Goal: Information Seeking & Learning: Learn about a topic

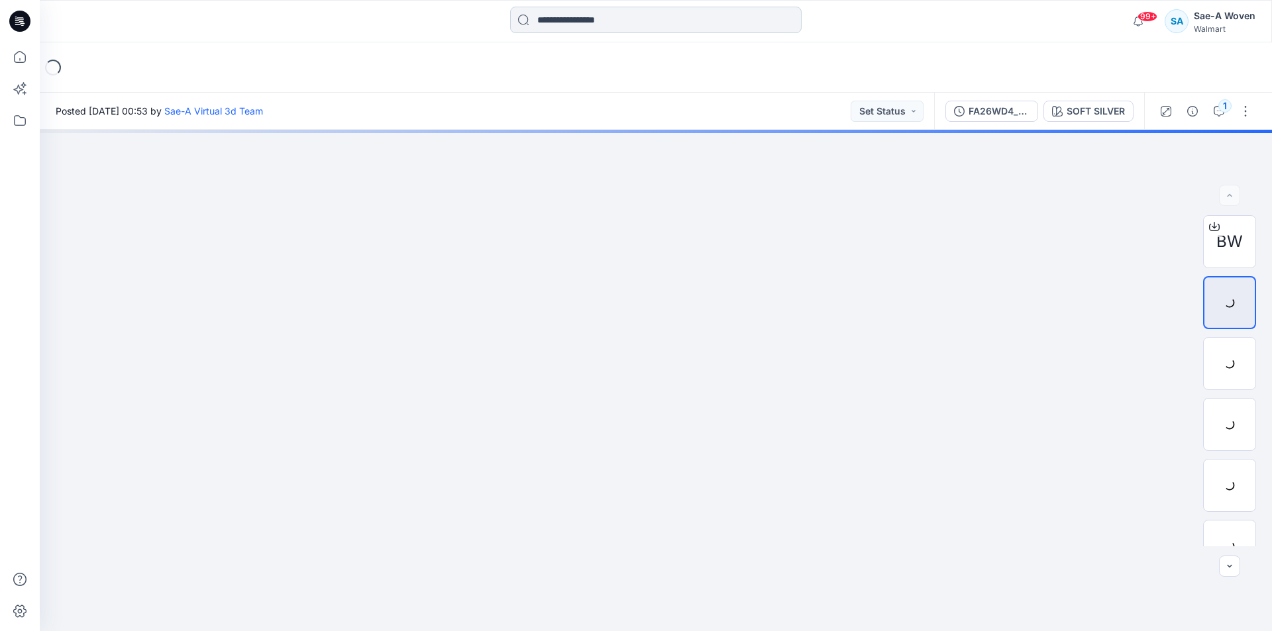
click at [609, 25] on input at bounding box center [656, 20] width 292 height 27
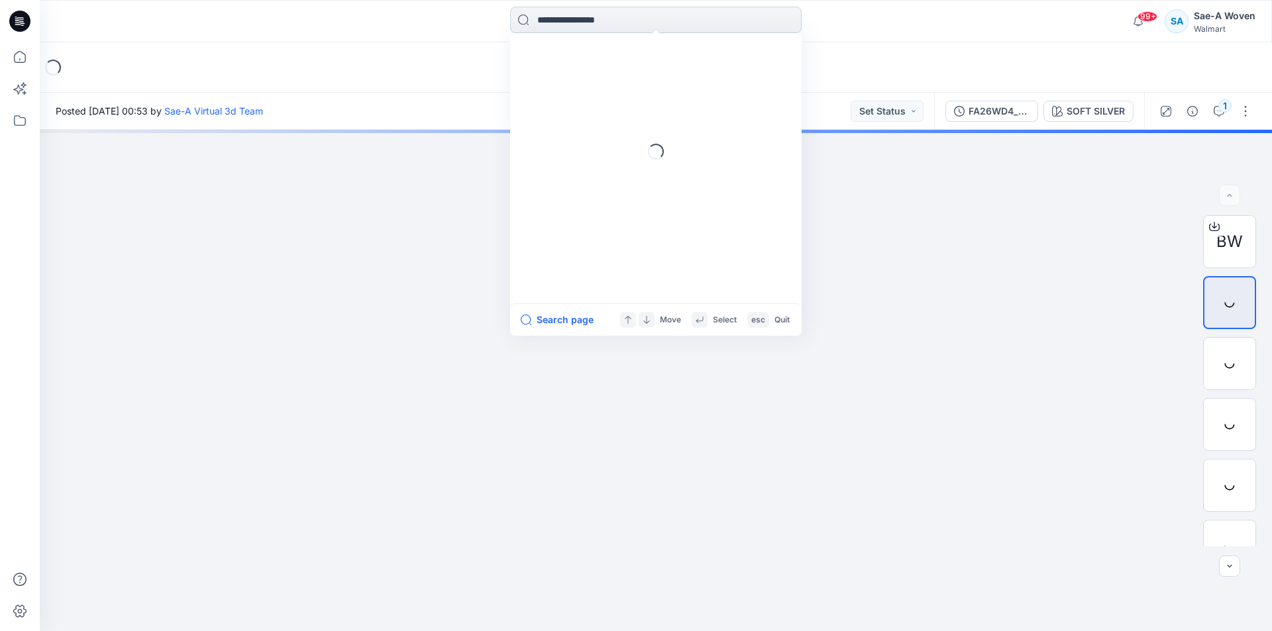
click at [609, 23] on input at bounding box center [656, 20] width 292 height 27
type input "*******"
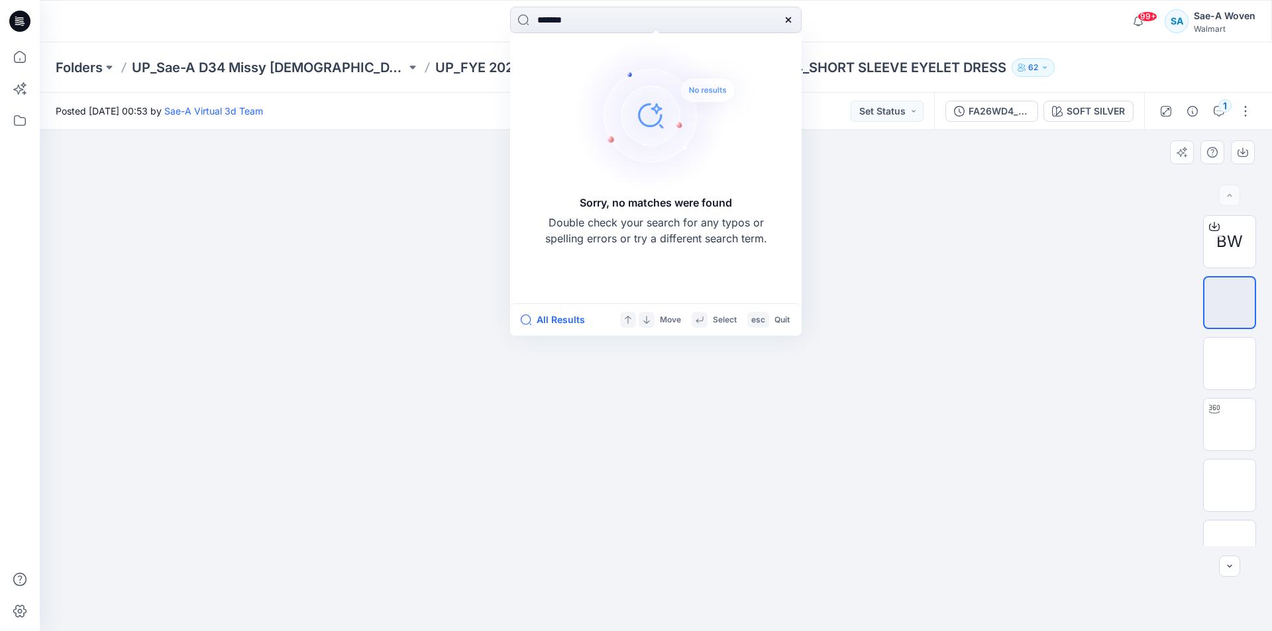
drag, startPoint x: 612, startPoint y: 21, endPoint x: 877, endPoint y: 160, distance: 298.5
click at [319, 19] on div "******* Sorry, no matches were found Double check your search for any typos or …" at bounding box center [656, 21] width 1232 height 29
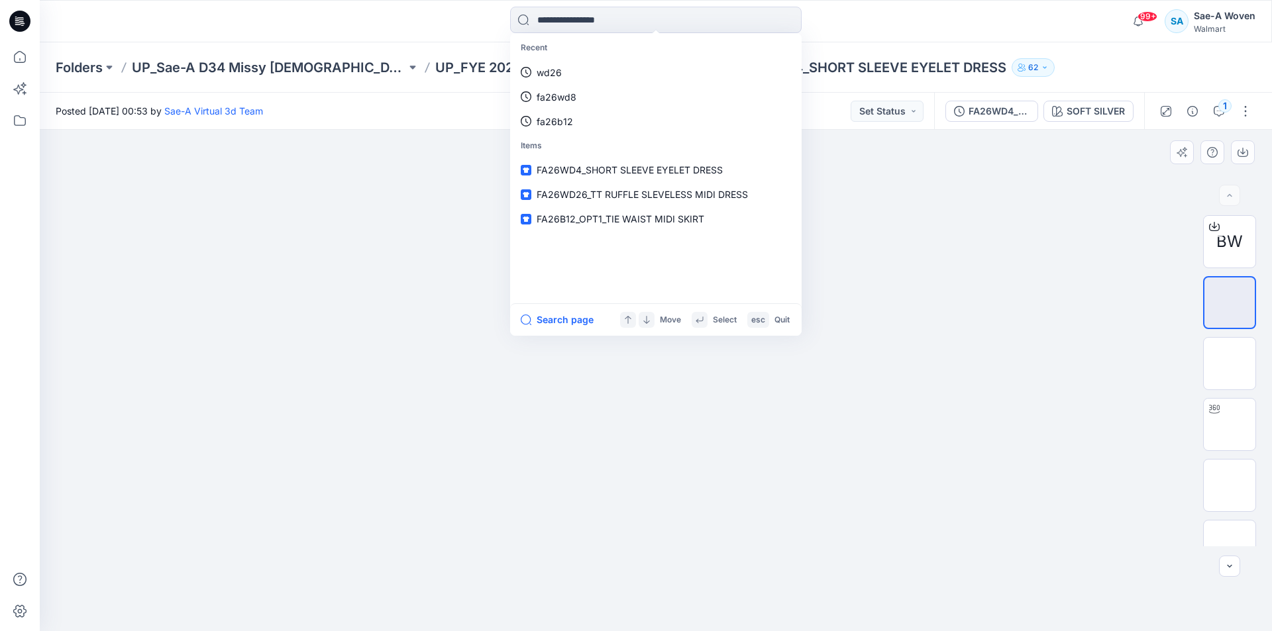
click at [609, 375] on div at bounding box center [656, 381] width 1232 height 502
click at [609, 28] on input at bounding box center [656, 20] width 292 height 27
drag, startPoint x: 1062, startPoint y: 245, endPoint x: 924, endPoint y: 119, distance: 186.7
click at [609, 243] on div at bounding box center [656, 381] width 1232 height 502
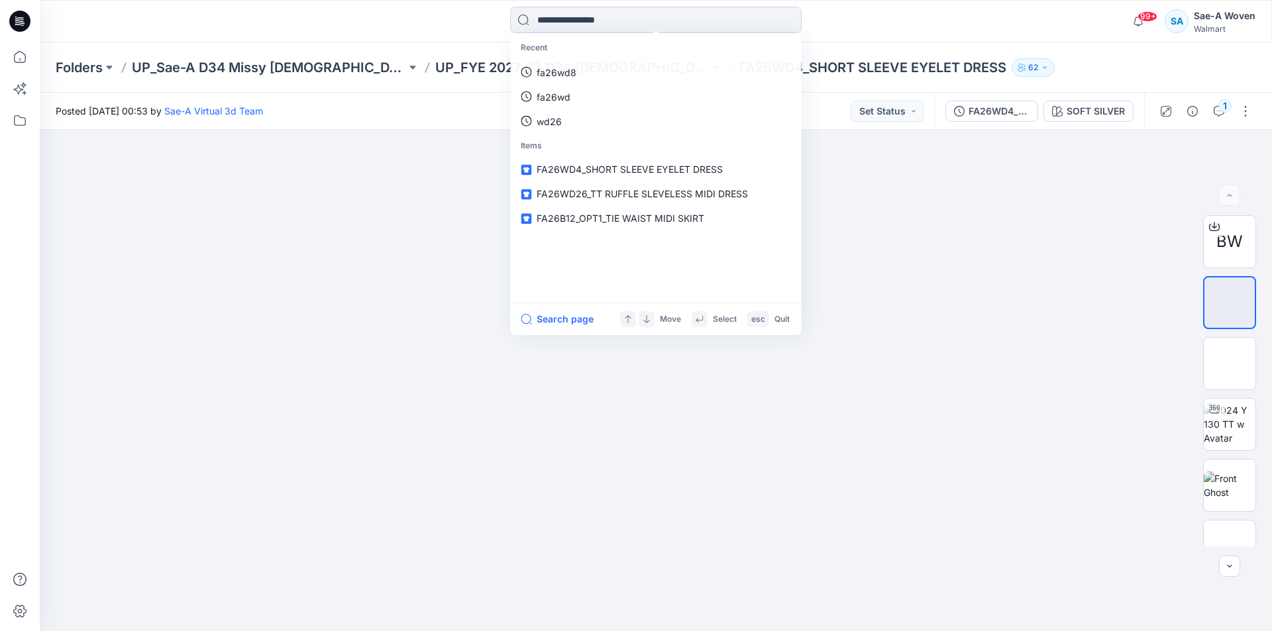
drag, startPoint x: 595, startPoint y: 0, endPoint x: 583, endPoint y: 20, distance: 23.2
click at [593, 1] on div "Recent fa26wd8 fa26wd wd26 Items FA26WD4_SHORT SLEEVE EYELET DRESS FA26WD26_TT …" at bounding box center [656, 21] width 1232 height 42
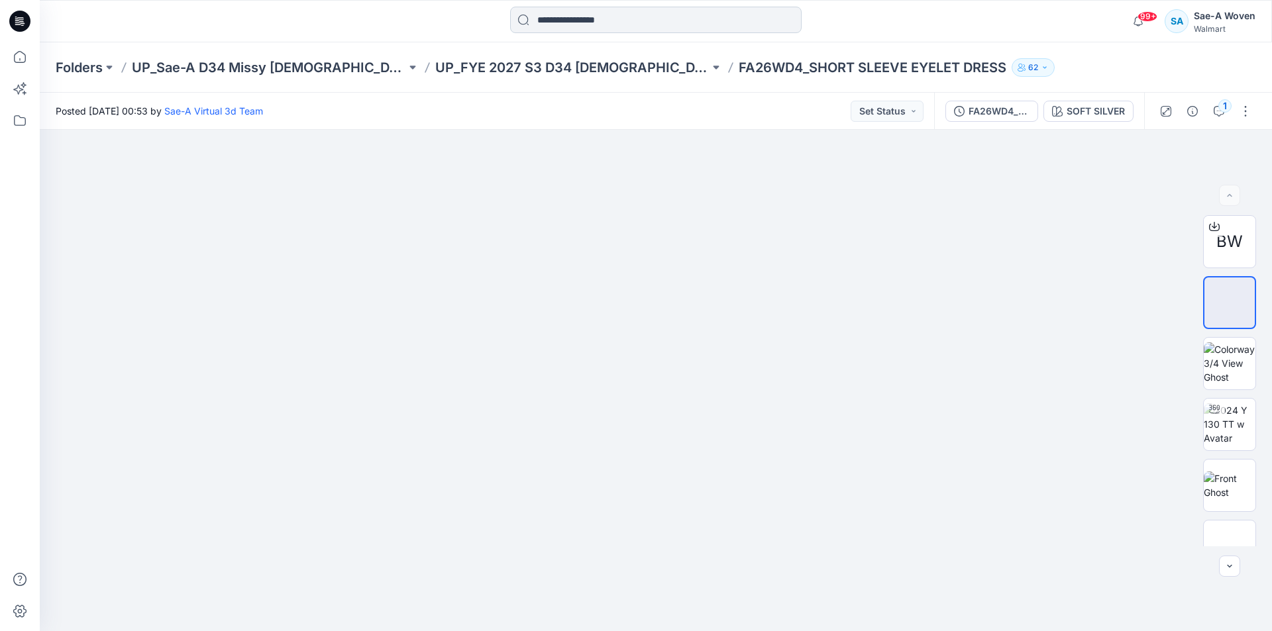
click at [583, 20] on input at bounding box center [656, 20] width 292 height 27
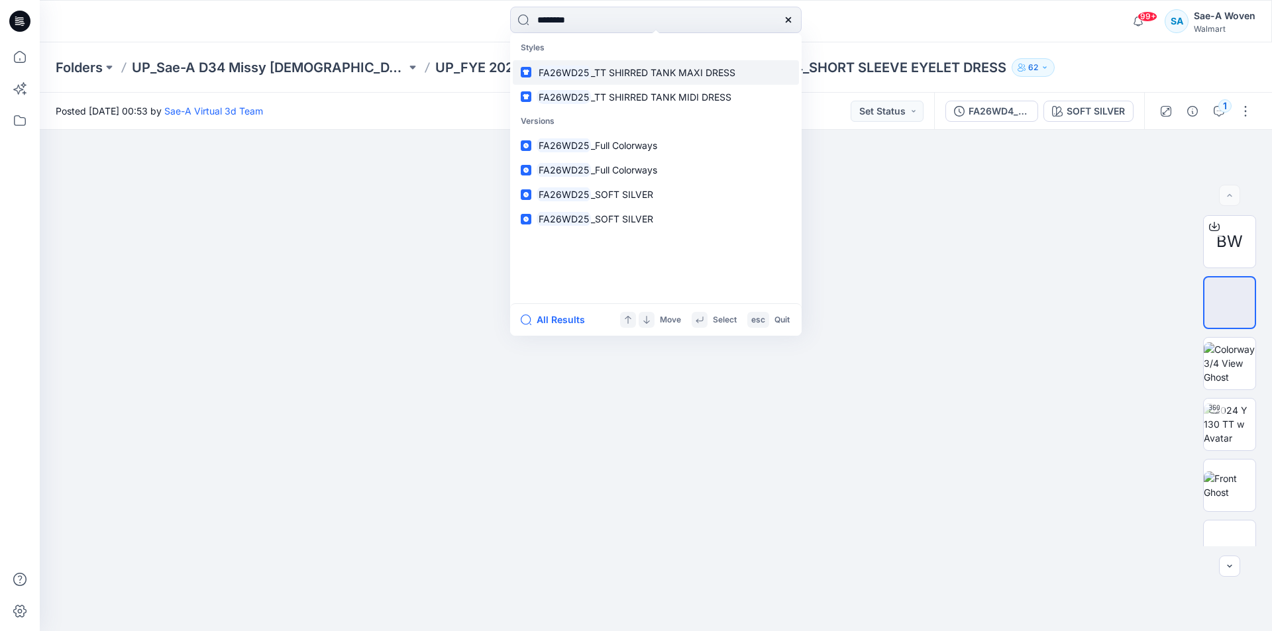
type input "********"
click at [609, 70] on span "_TT SHIRRED TANK MAXI DRESS" at bounding box center [663, 72] width 144 height 11
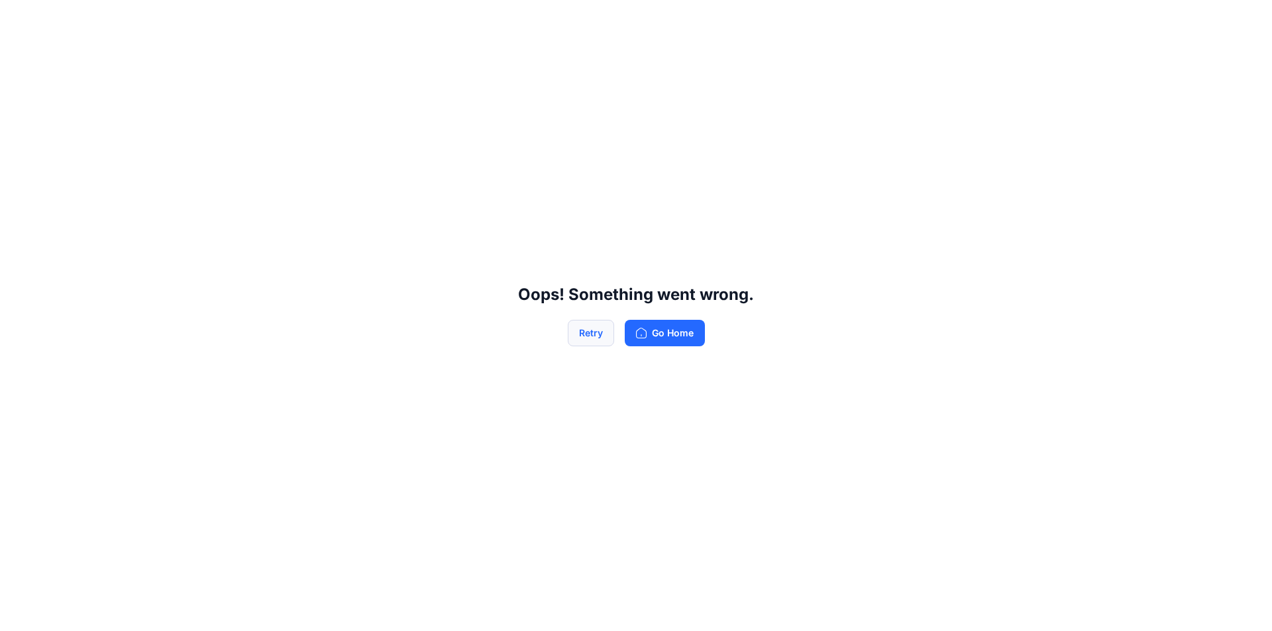
click at [596, 323] on button "Retry" at bounding box center [591, 333] width 46 height 27
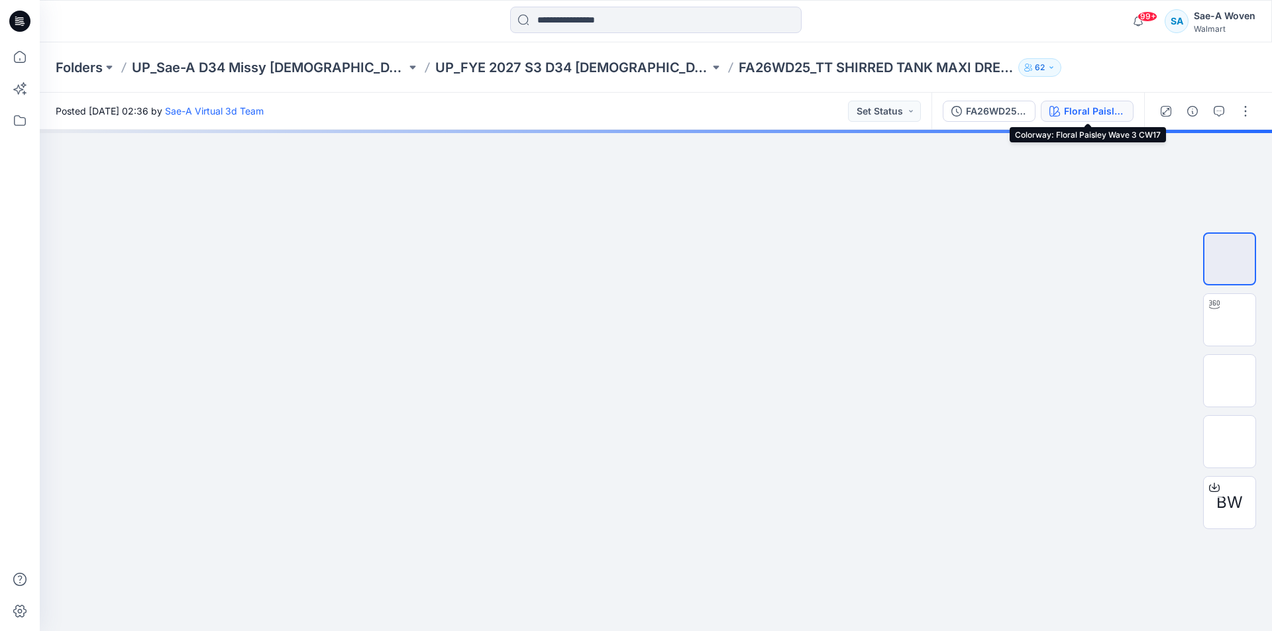
click at [609, 117] on div "Floral Paisley Wave 3 CW17" at bounding box center [1094, 111] width 61 height 15
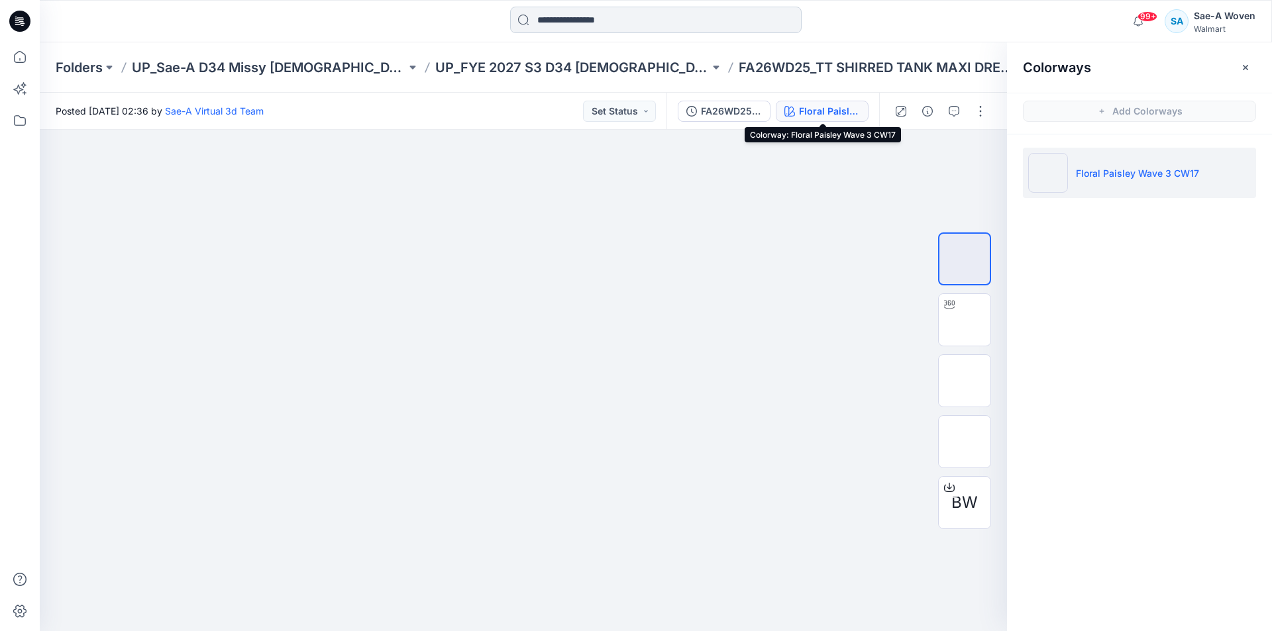
click at [609, 24] on input at bounding box center [656, 20] width 292 height 27
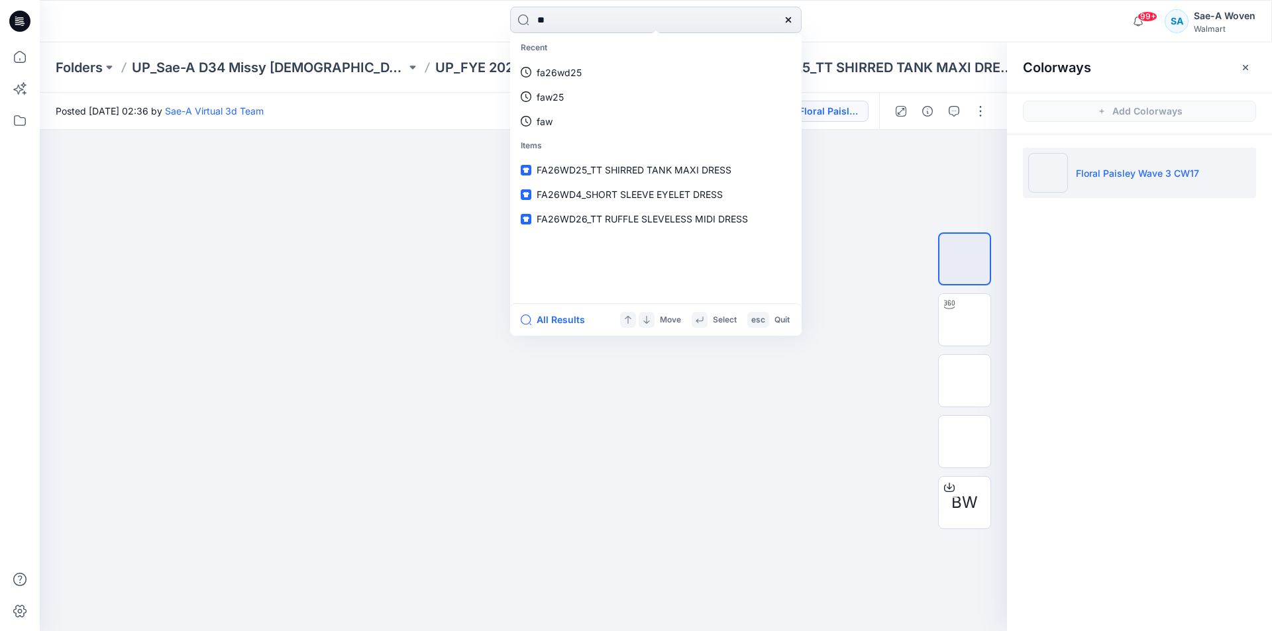
type input "*"
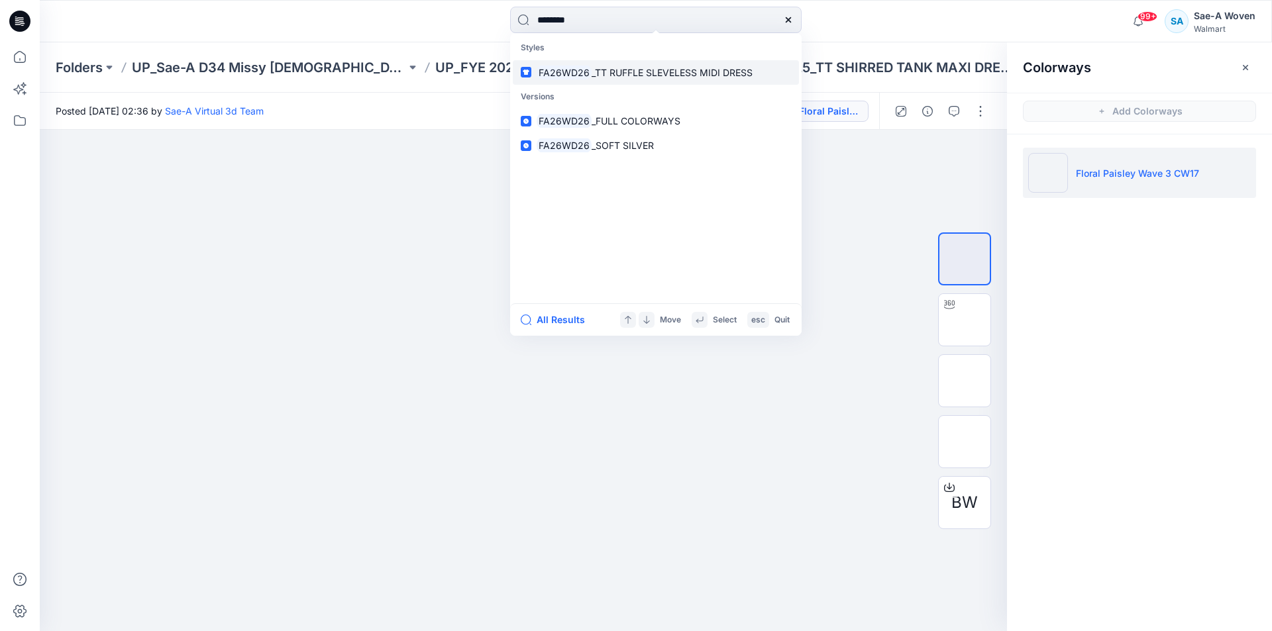
type input "********"
click at [601, 78] on span "_TT RUFFLE SLEVELESS MIDI DRESS" at bounding box center [672, 72] width 161 height 11
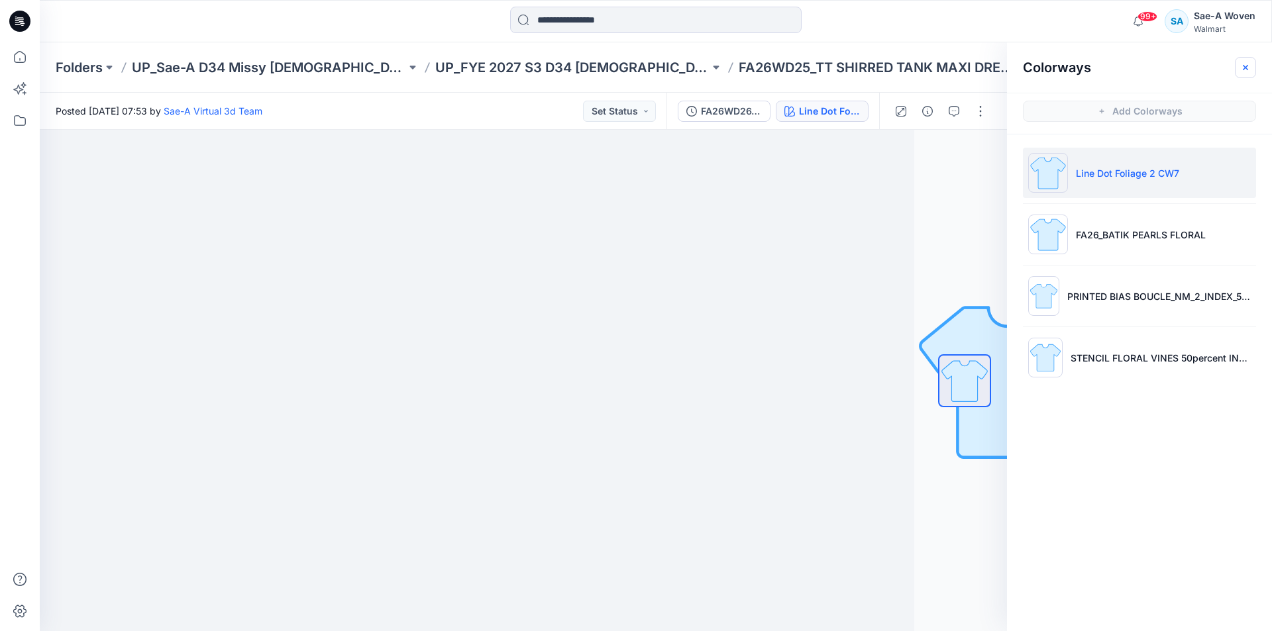
click at [609, 68] on icon "button" at bounding box center [1245, 67] width 11 height 11
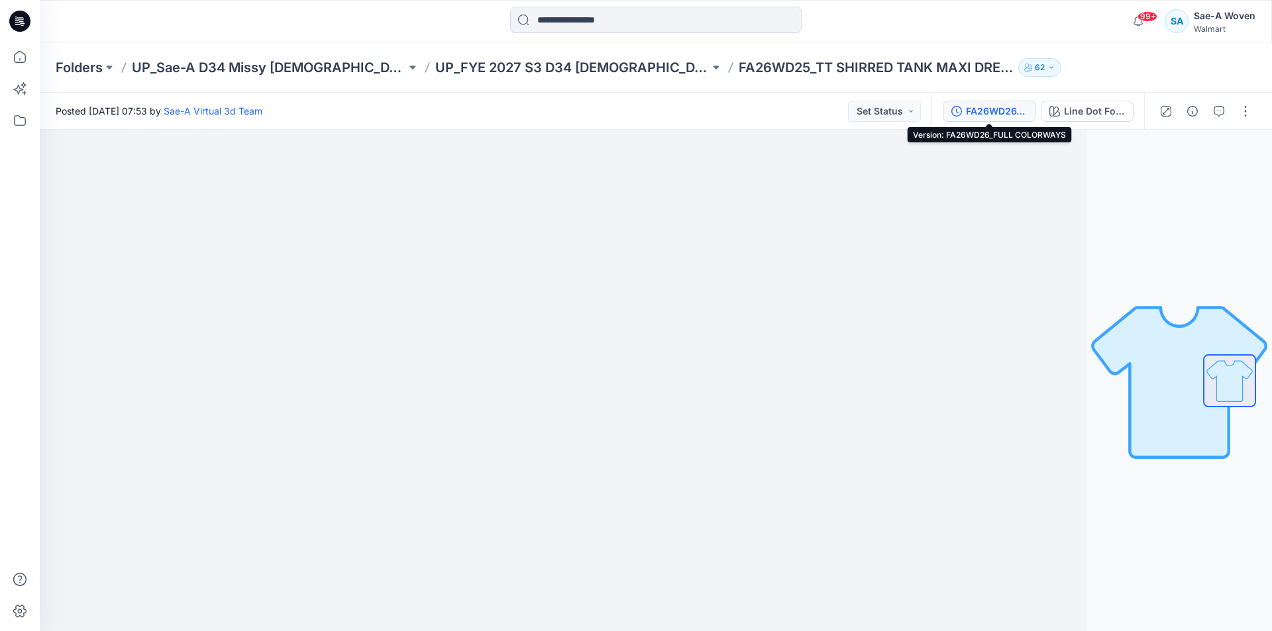
click at [609, 115] on div "FA26WD26_FULL COLORWAYS" at bounding box center [996, 111] width 61 height 15
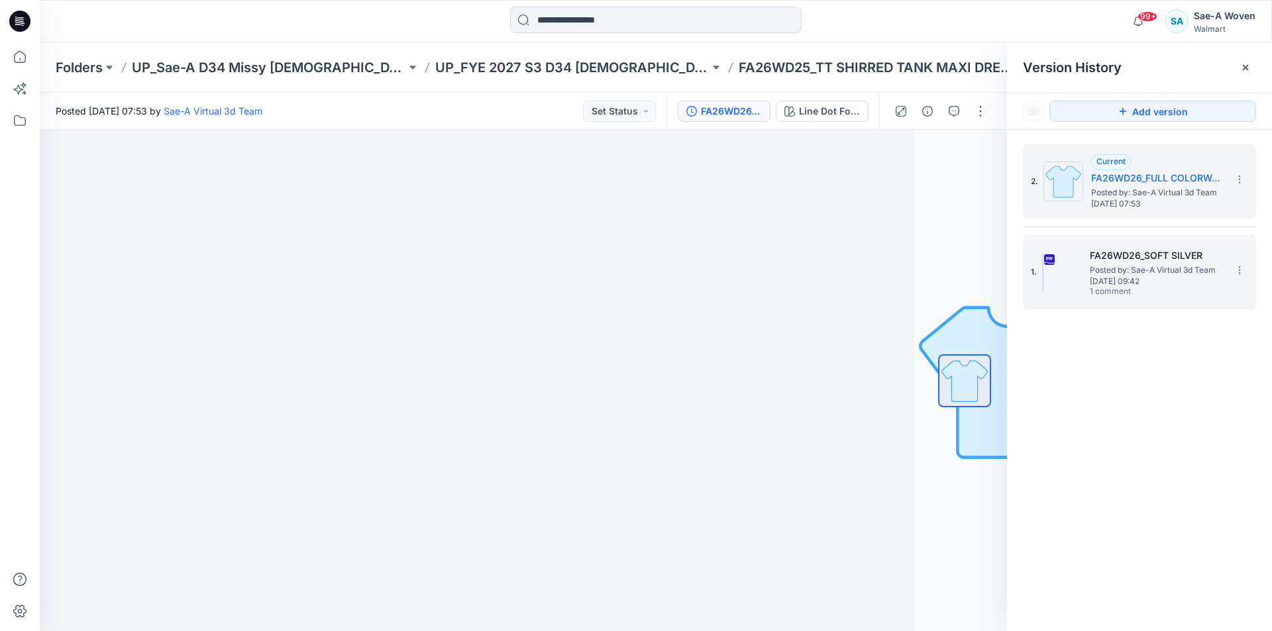
click at [609, 292] on span "1 comment" at bounding box center [1136, 292] width 93 height 11
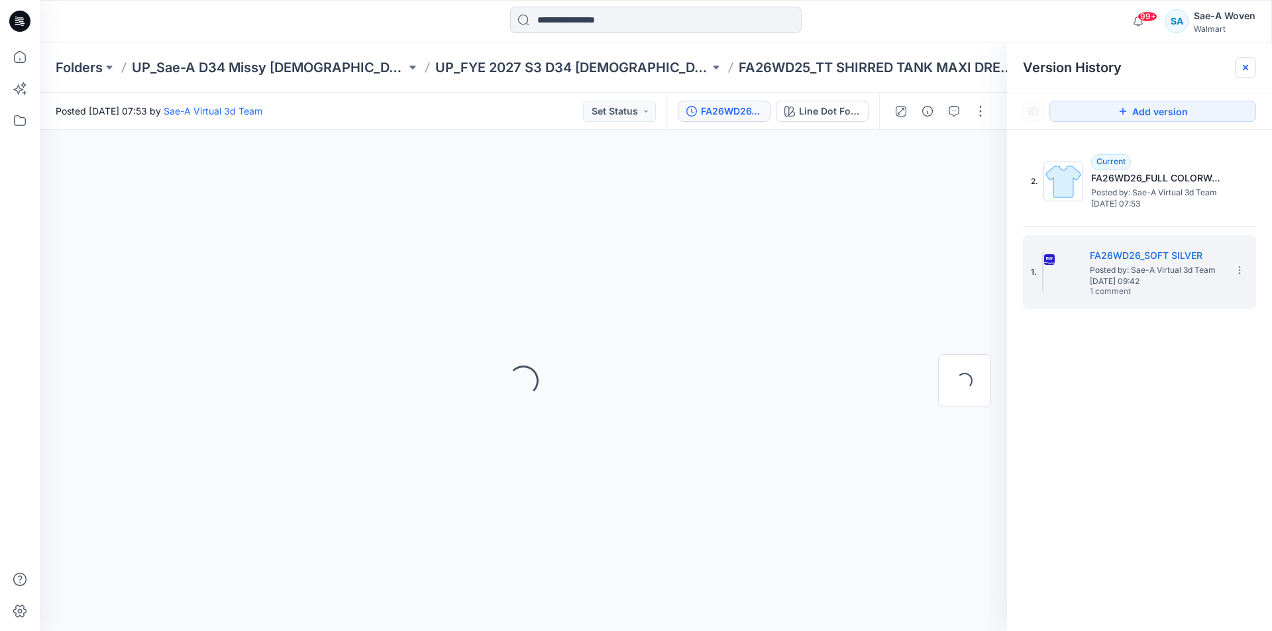
click at [609, 66] on icon at bounding box center [1245, 67] width 5 height 5
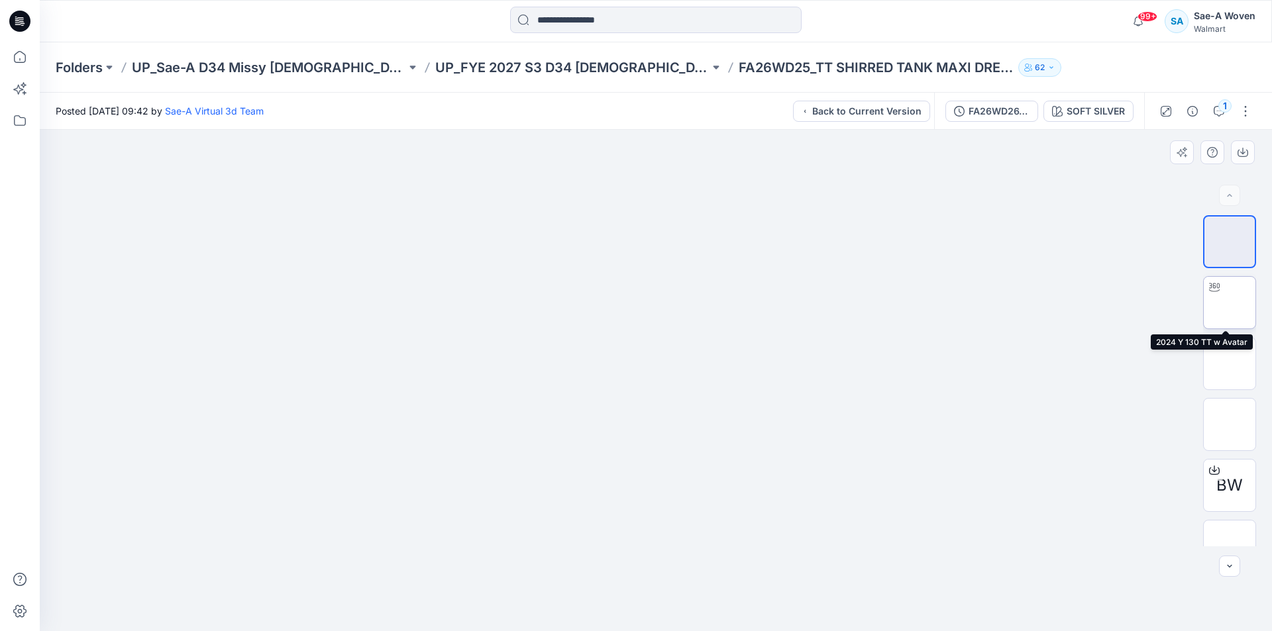
click at [609, 303] on img at bounding box center [1230, 303] width 0 height 0
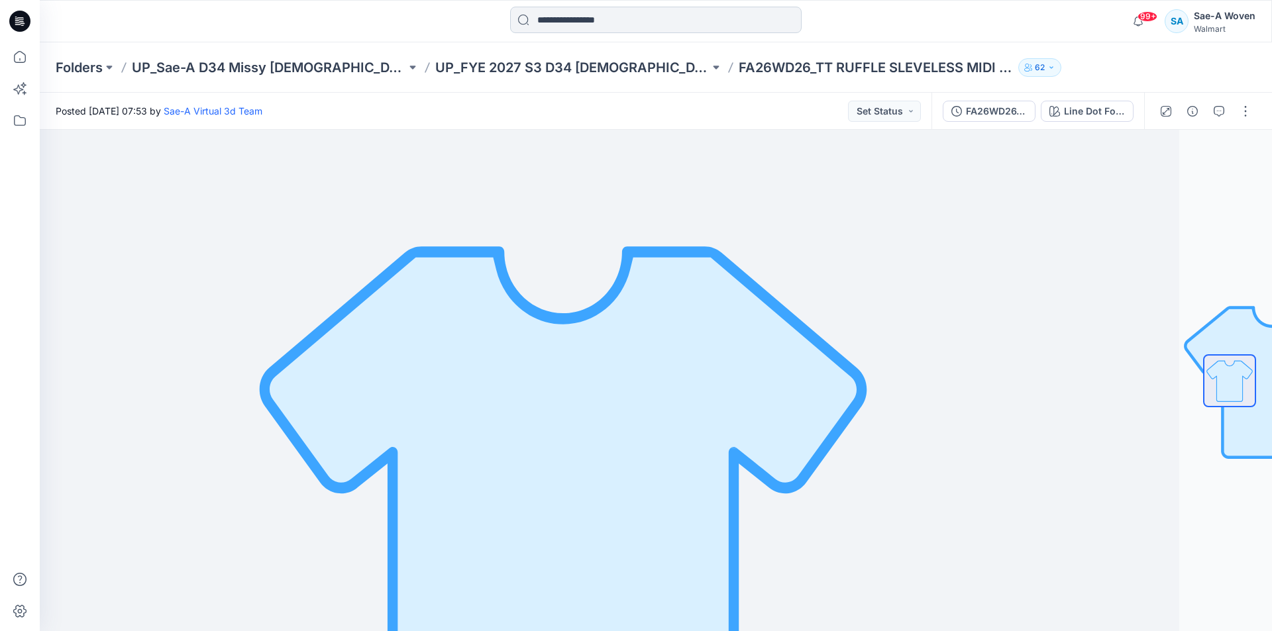
click at [586, 15] on input at bounding box center [656, 20] width 292 height 27
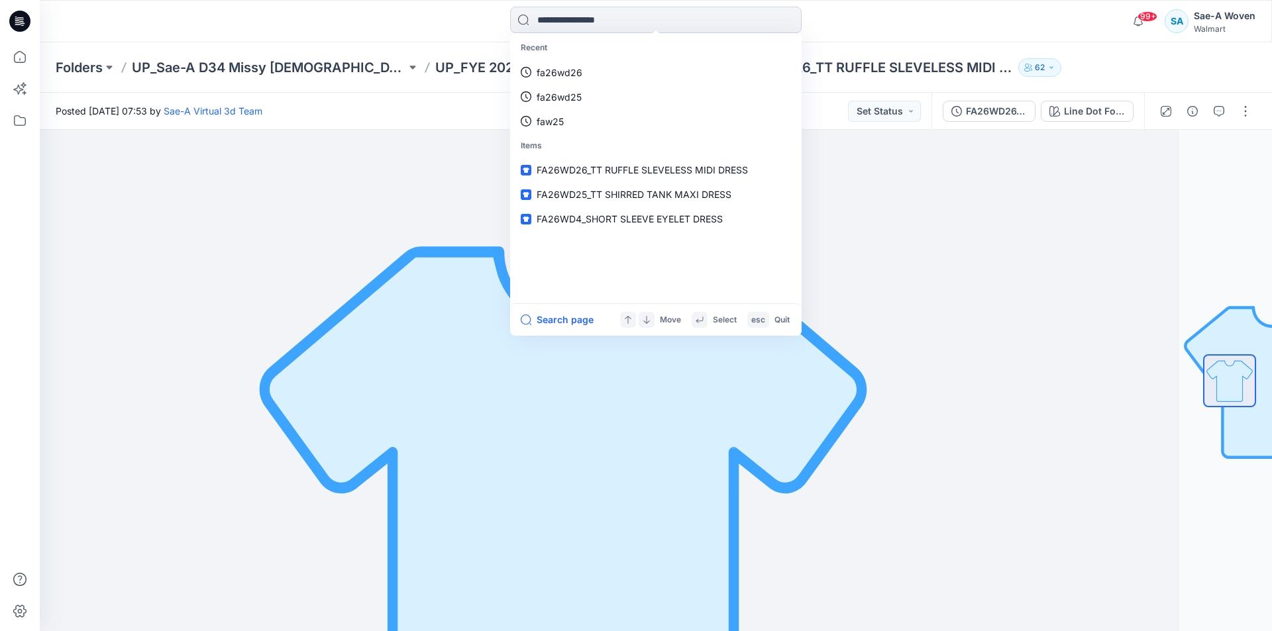
type input "*"
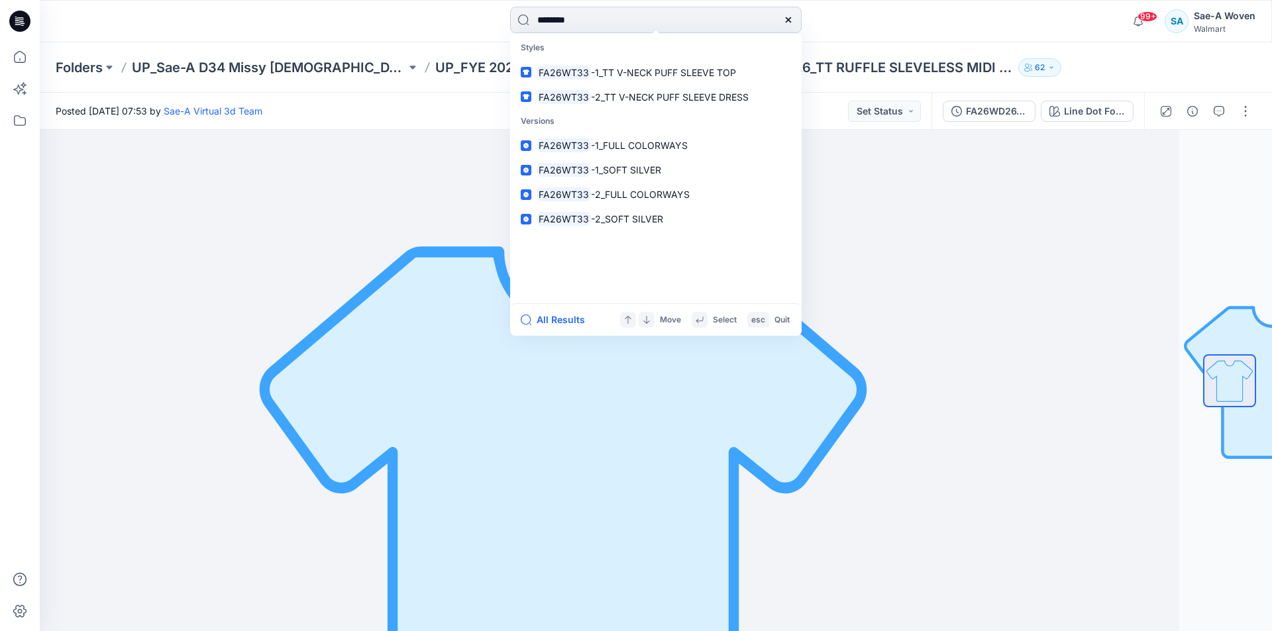
type input "********"
click at [513, 60] on link "FA26WT33 -1_TT V-NECK PUFF SLEEVE TOP" at bounding box center [656, 72] width 286 height 25
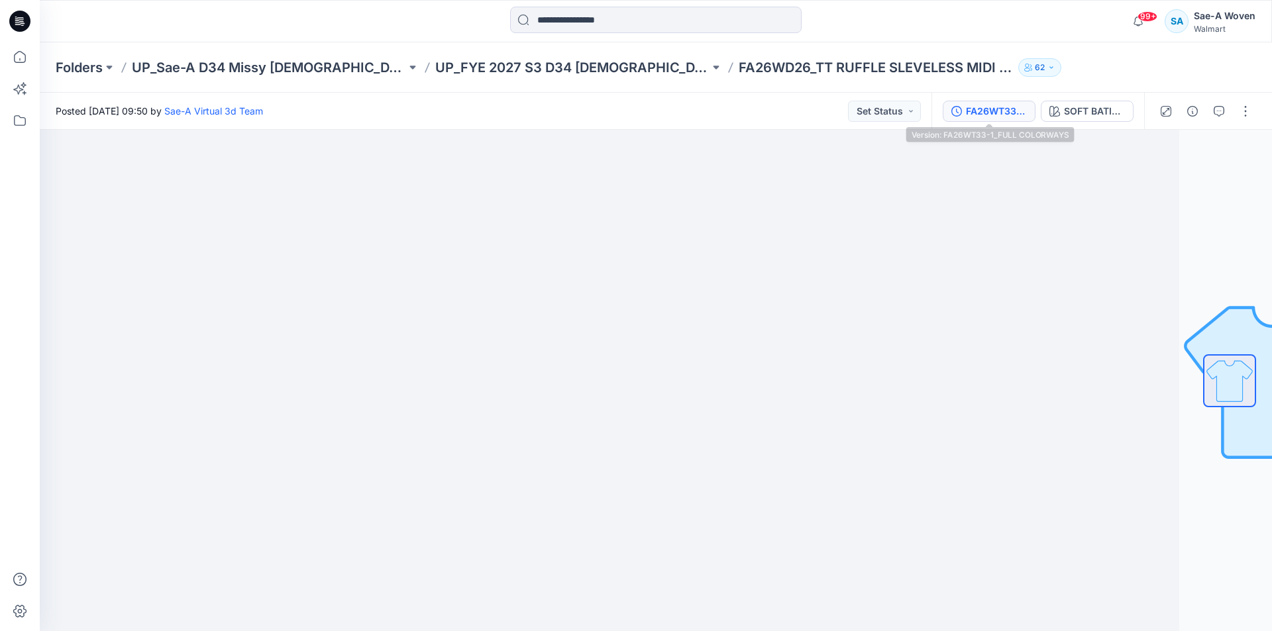
click at [995, 101] on button "FA26WT33-1_FULL COLORWAYS" at bounding box center [989, 111] width 93 height 21
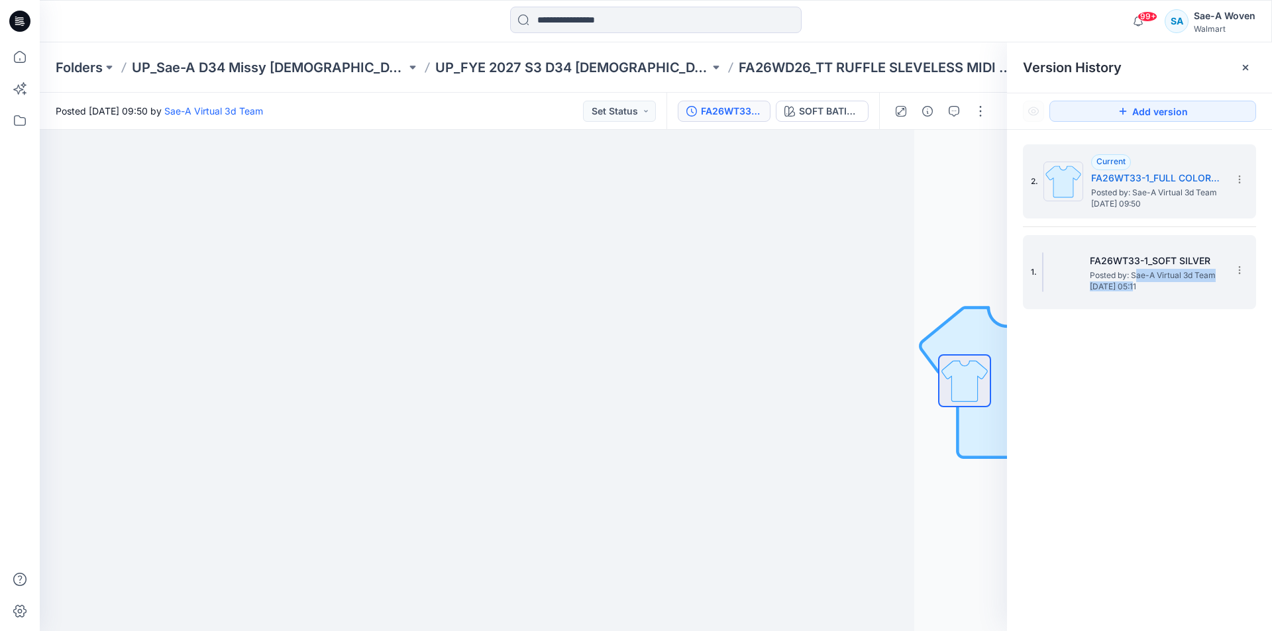
click at [1139, 278] on div "FA26WT33-1_SOFT SILVER Posted by: Sae-A Virtual 3d Team Wednesday, September 24…" at bounding box center [1156, 272] width 133 height 38
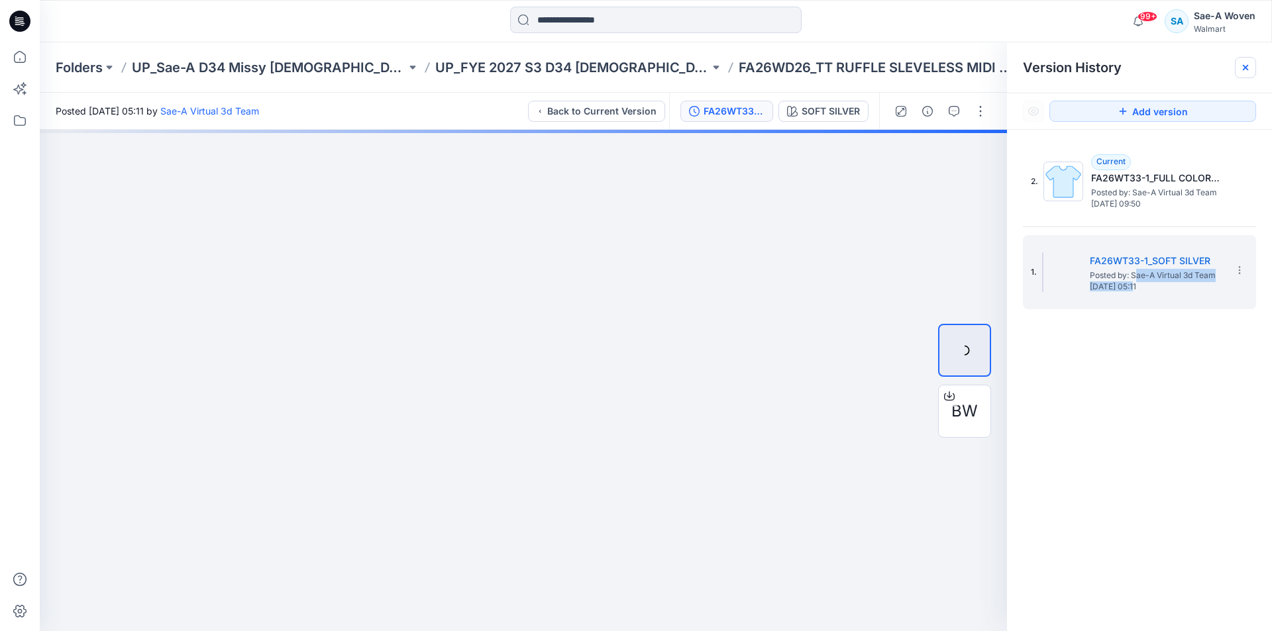
click at [1246, 64] on icon at bounding box center [1245, 67] width 11 height 11
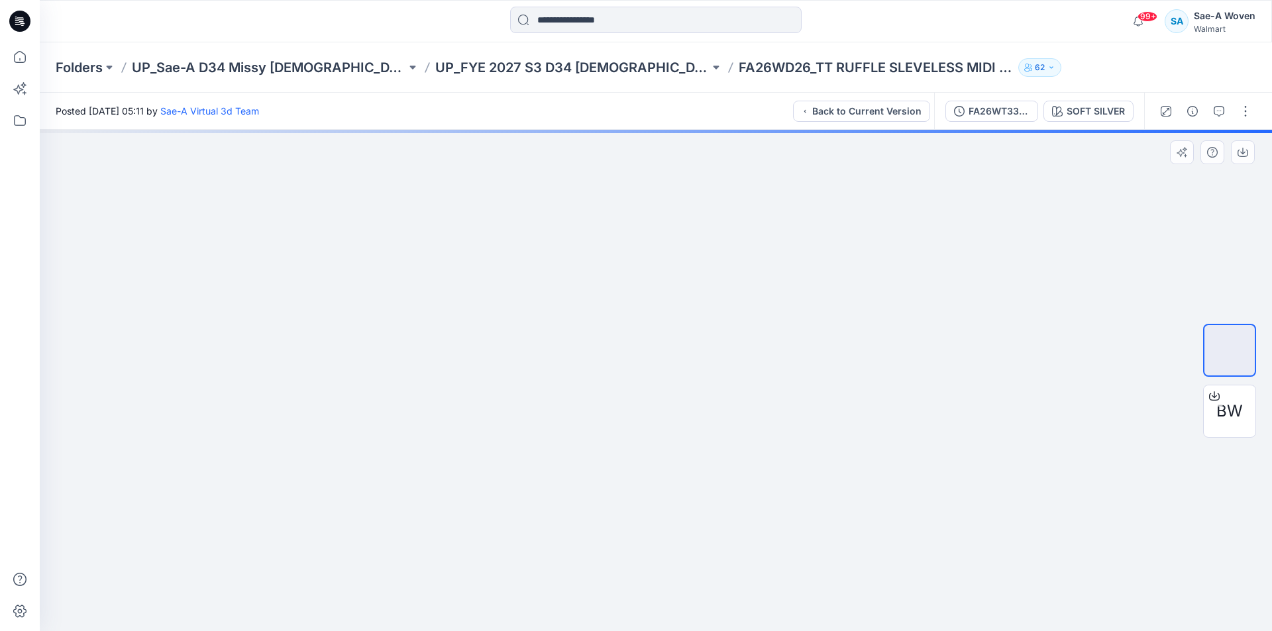
click at [1147, 464] on div at bounding box center [656, 381] width 1232 height 502
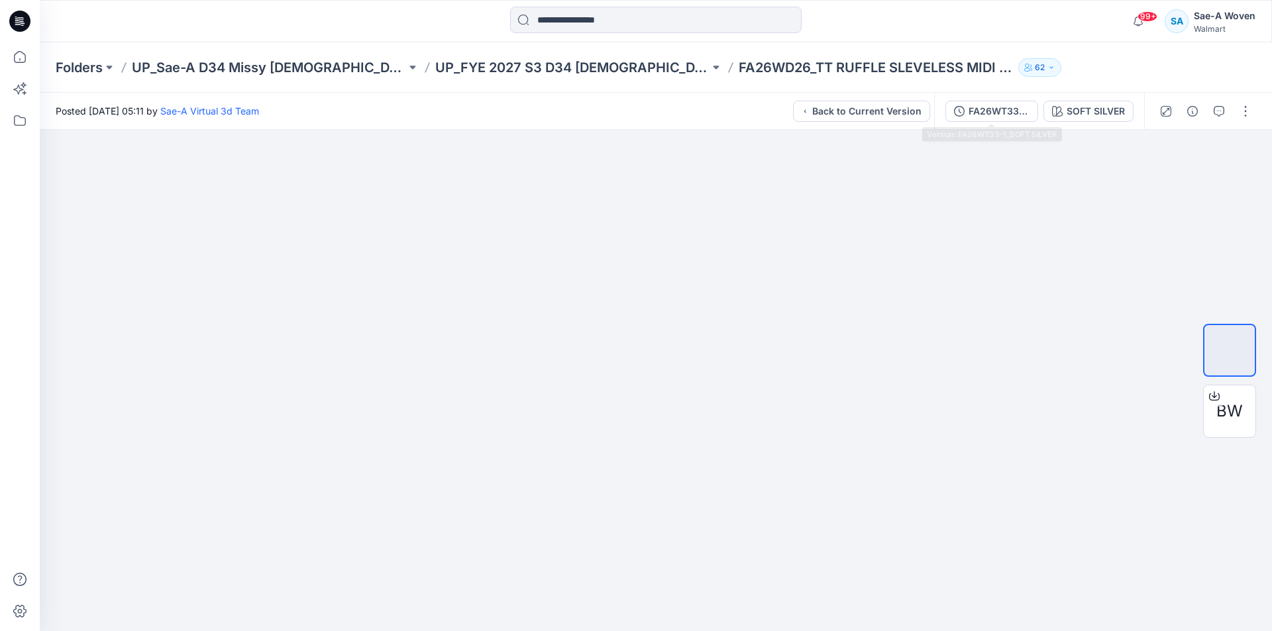
click at [995, 125] on div "FA26WT33-1_SOFT SILVER SOFT SILVER" at bounding box center [1039, 111] width 210 height 37
click at [999, 115] on div "FA26WT33-1_SOFT SILVER" at bounding box center [999, 111] width 61 height 15
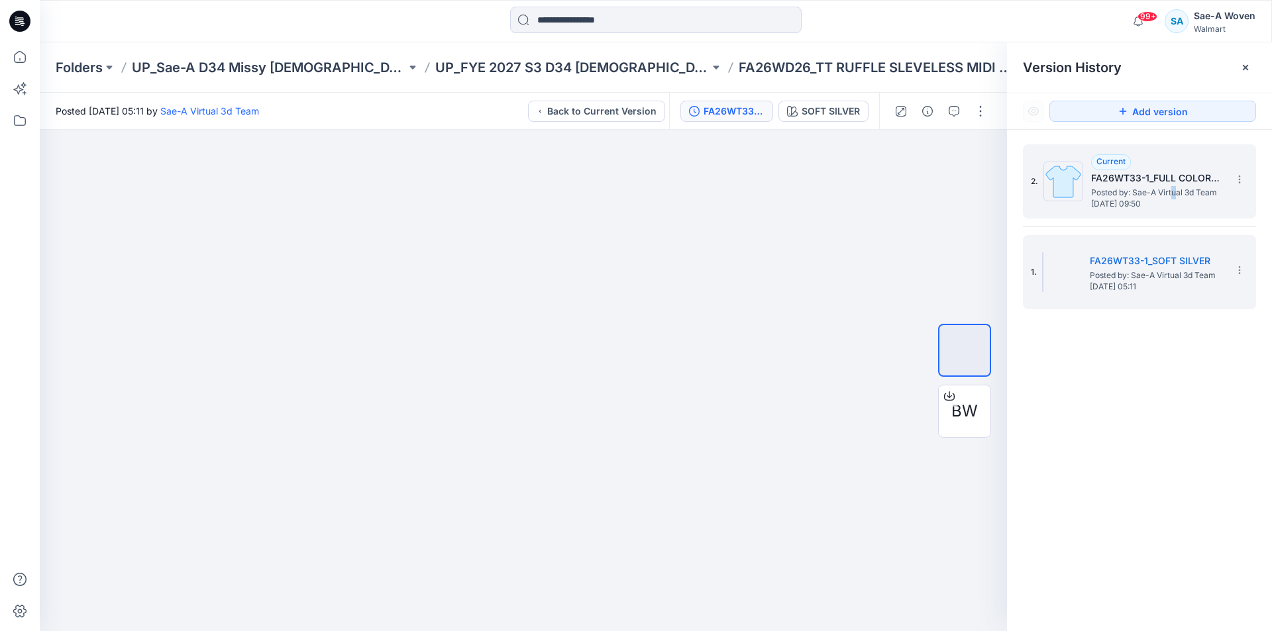
click at [1173, 186] on span "Posted by: Sae-A Virtual 3d Team" at bounding box center [1157, 192] width 133 height 13
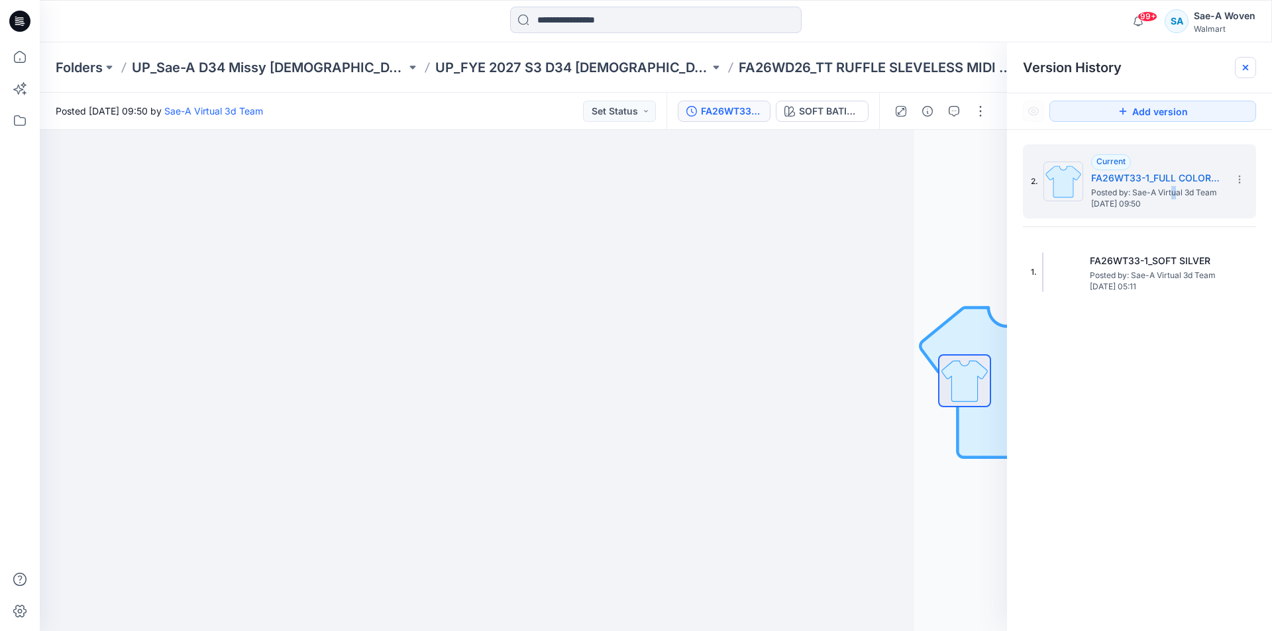
click at [1246, 70] on icon at bounding box center [1245, 67] width 11 height 11
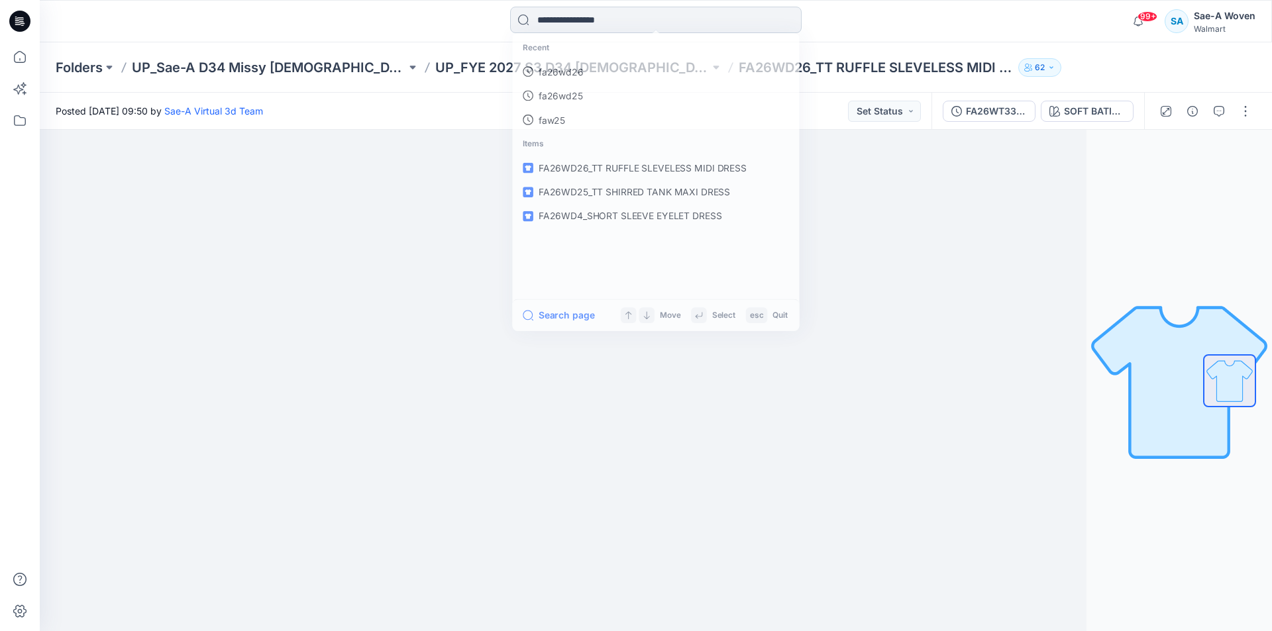
click at [574, 13] on input at bounding box center [656, 20] width 292 height 27
click at [590, 18] on input at bounding box center [656, 20] width 292 height 27
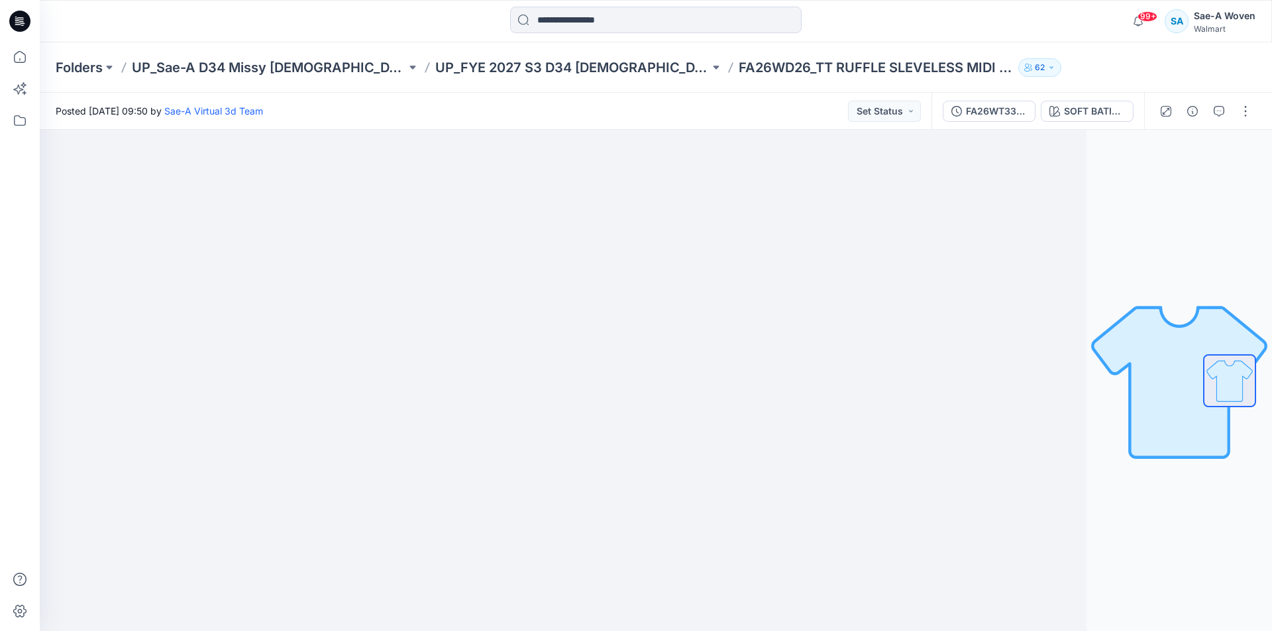
click at [983, 38] on div "99+ Notifications Sae-A Virtual 3d Team has updated HQ021639_AW CORE TEE with H…" at bounding box center [656, 21] width 1232 height 42
click at [627, 9] on input at bounding box center [656, 20] width 292 height 27
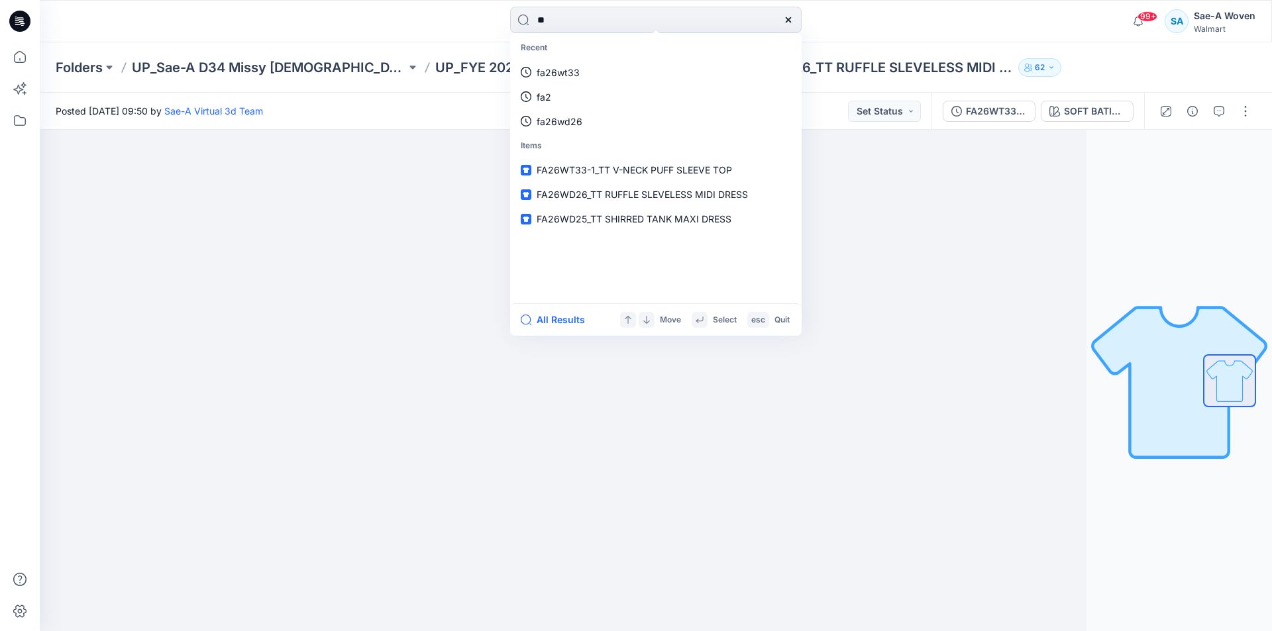
type input "*"
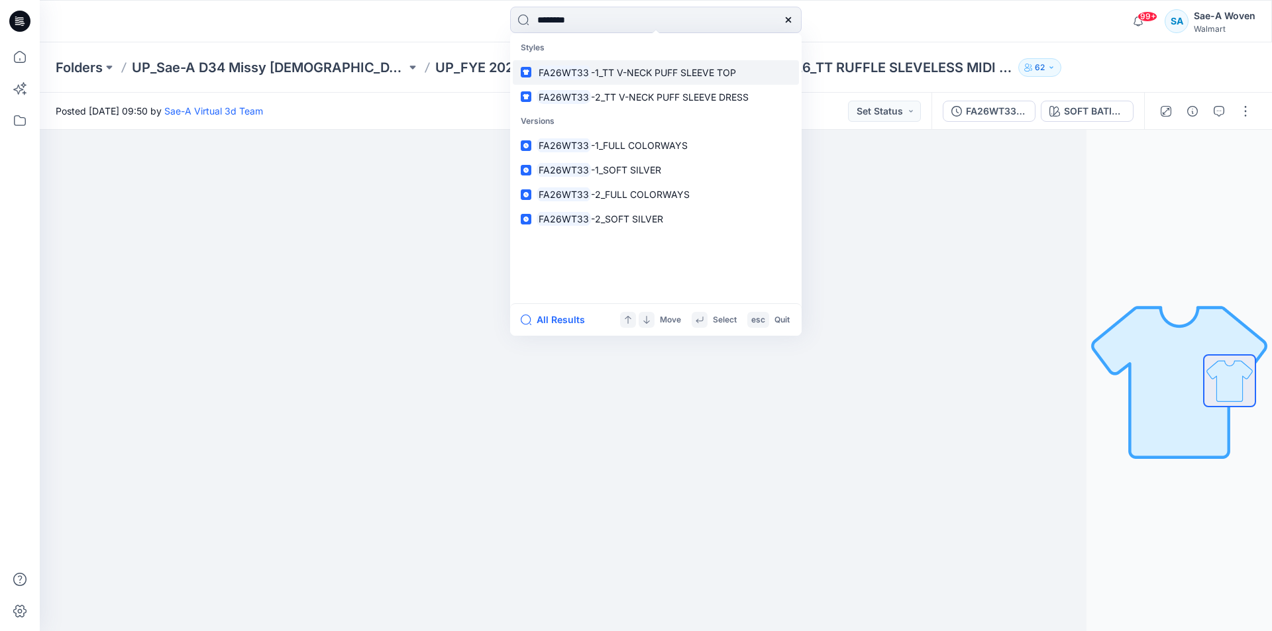
type input "********"
click at [706, 76] on span "-1_TT V-NECK PUFF SLEEVE TOP" at bounding box center [663, 72] width 145 height 11
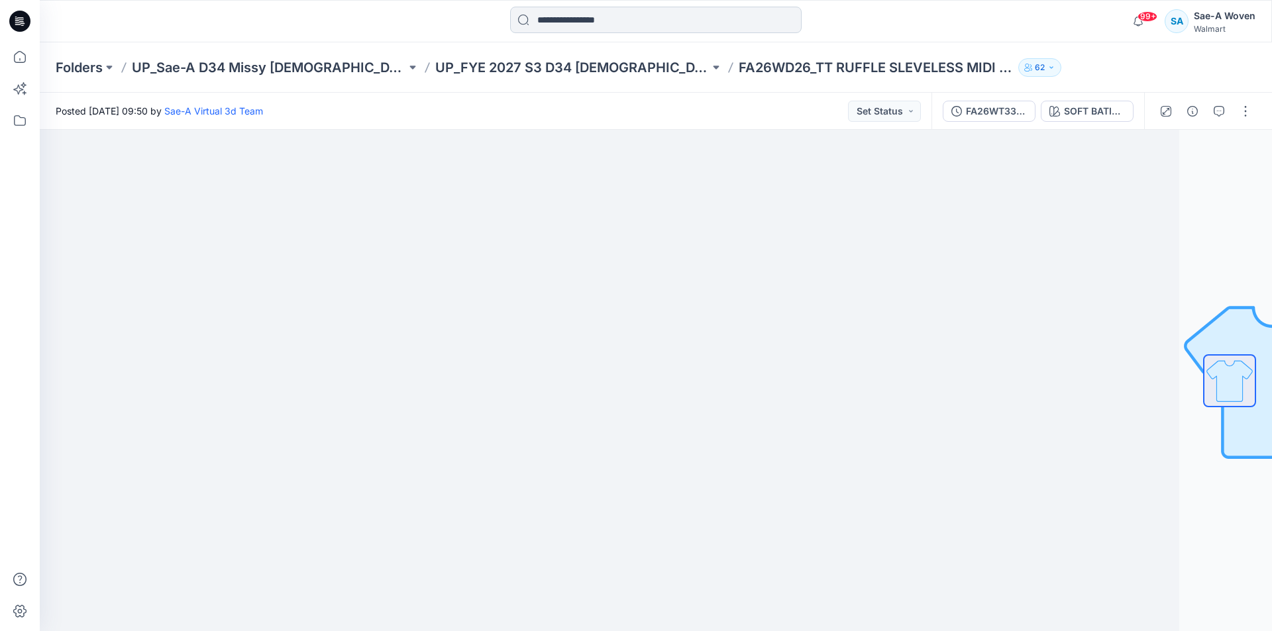
click at [640, 10] on input at bounding box center [656, 20] width 292 height 27
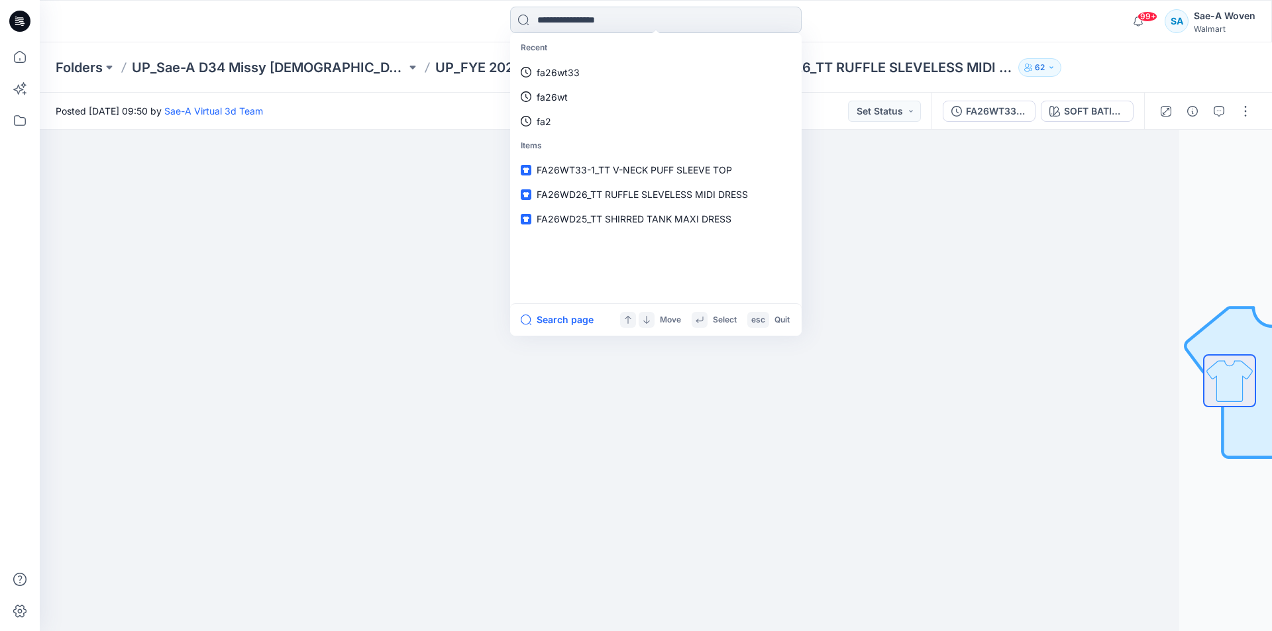
click at [639, 11] on input at bounding box center [656, 20] width 292 height 27
type input "*"
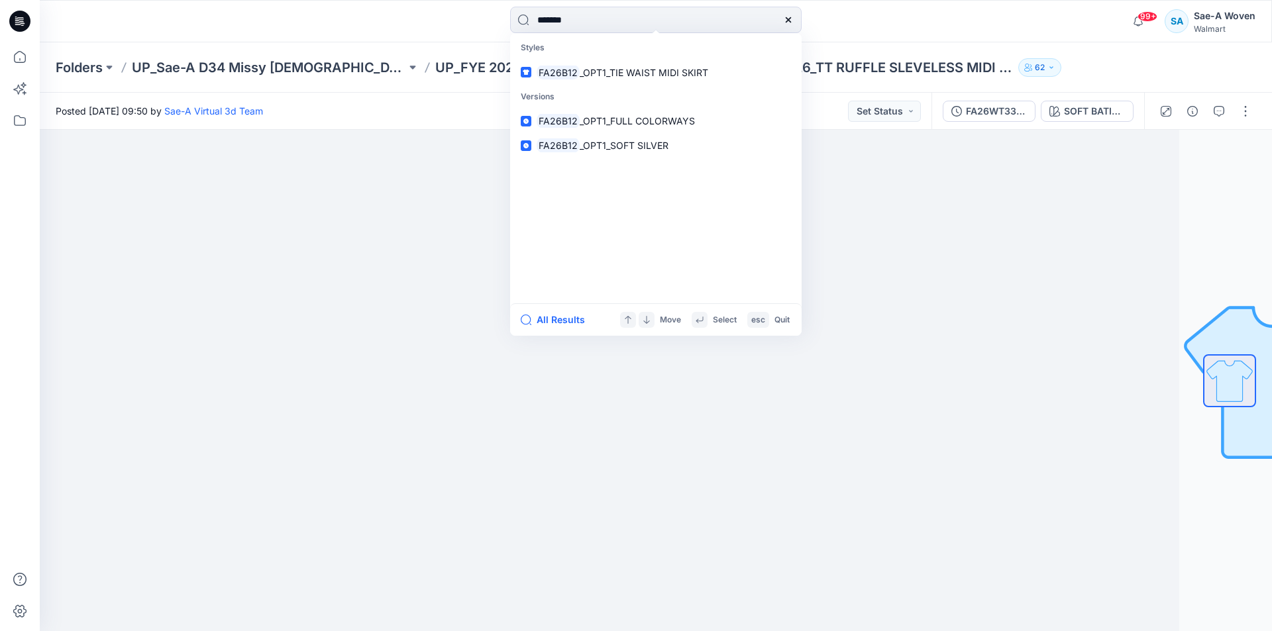
type input "*******"
click at [612, 76] on span "_OPT1_TIE WAIST MIDI SKIRT" at bounding box center [644, 72] width 129 height 11
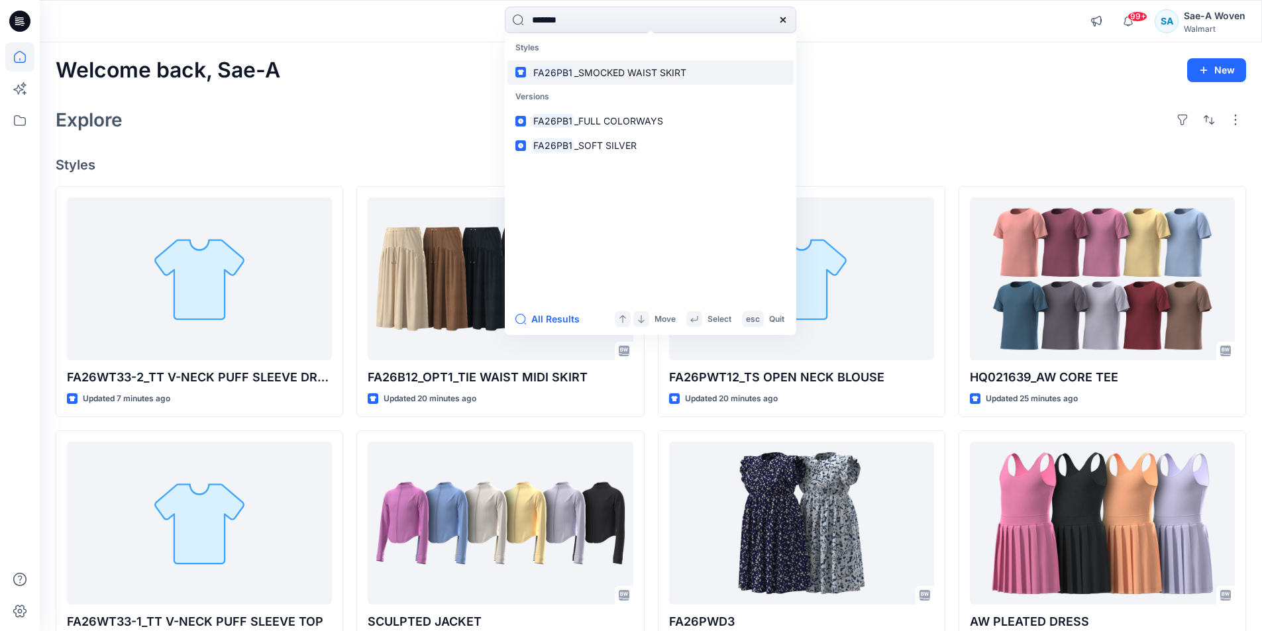
type input "*******"
click at [635, 74] on span "_SMOCKED WAIST SKIRT" at bounding box center [630, 72] width 112 height 11
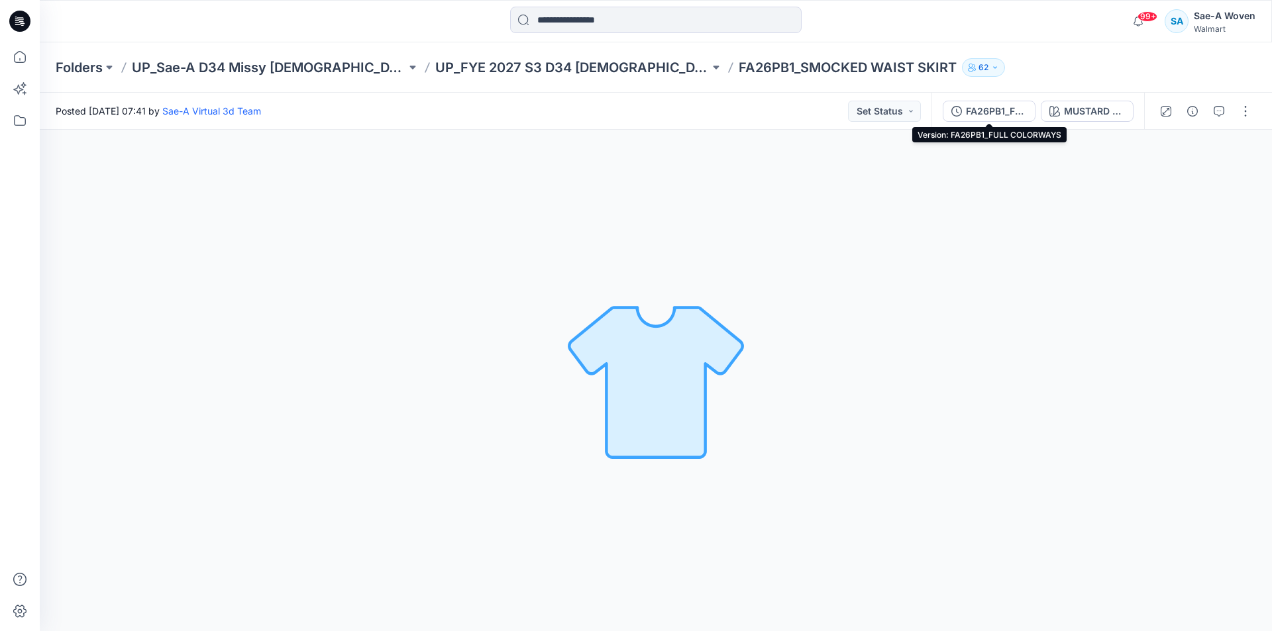
click at [967, 111] on div "FA26PB1_FULL COLORWAYS" at bounding box center [996, 111] width 61 height 15
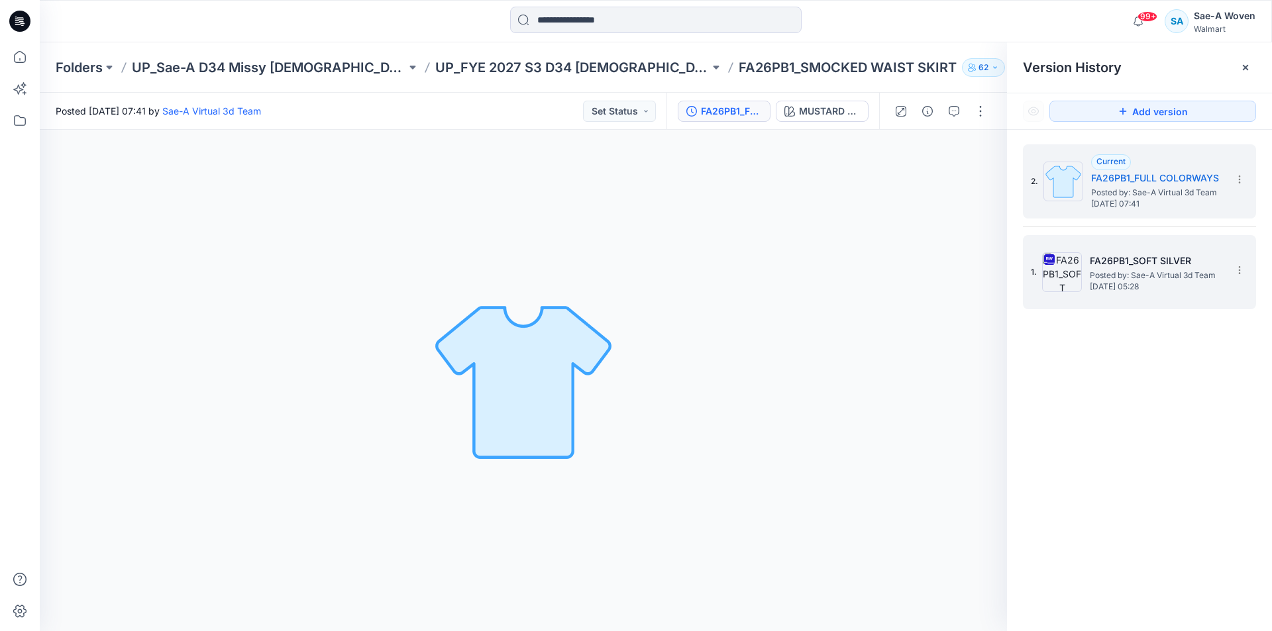
click at [1140, 291] on span "[DATE] 05:28" at bounding box center [1156, 286] width 133 height 9
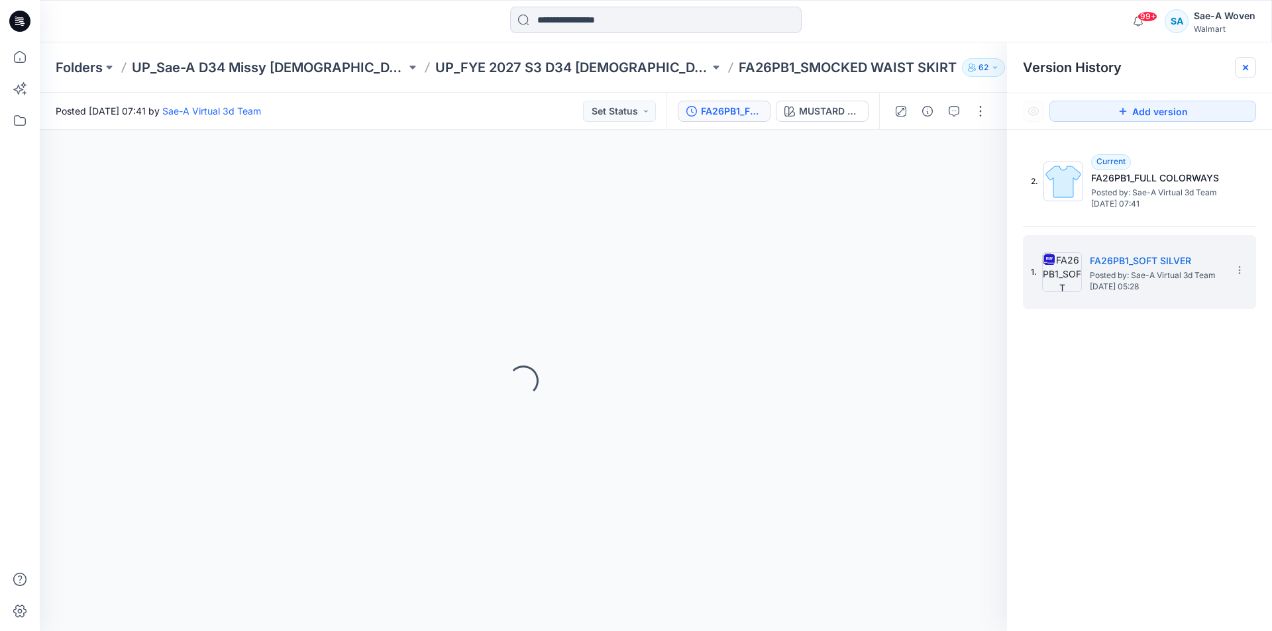
click at [1244, 64] on icon at bounding box center [1245, 67] width 11 height 11
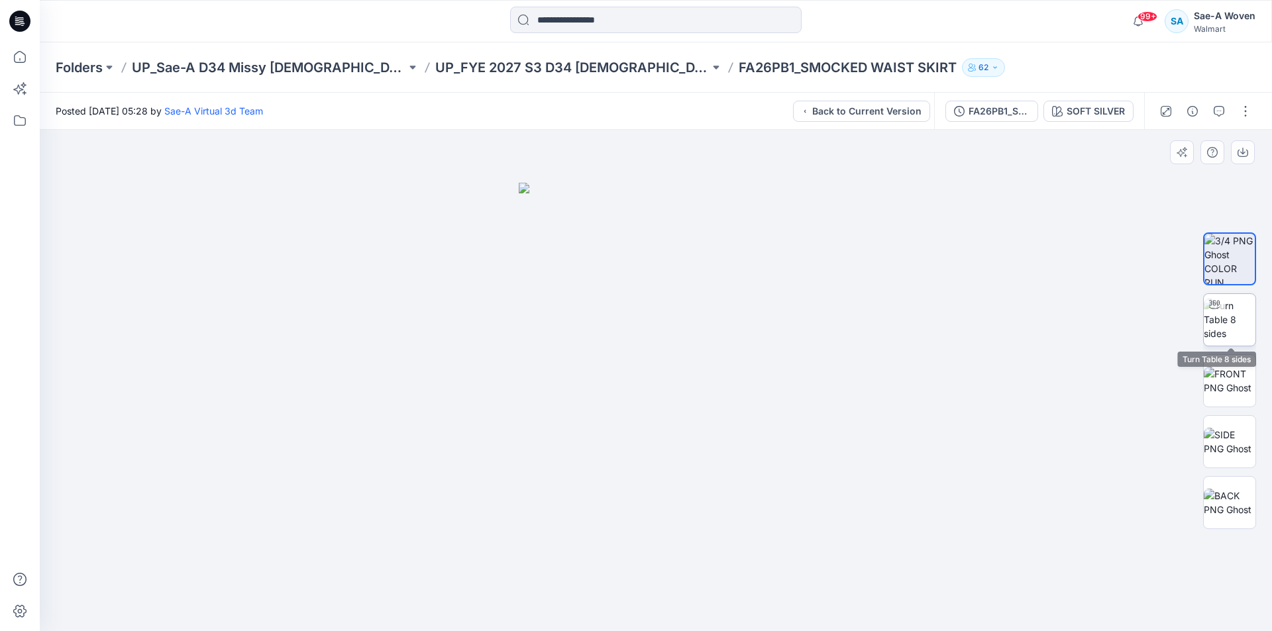
click at [1238, 307] on img at bounding box center [1230, 320] width 52 height 42
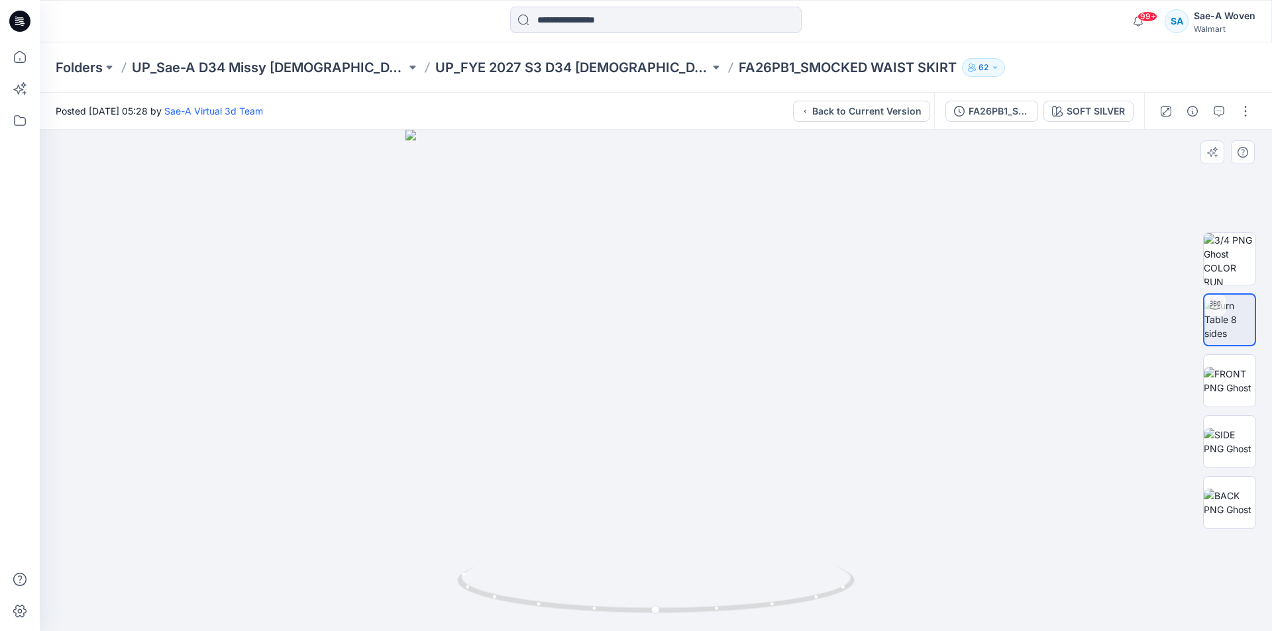
click at [1077, 419] on div at bounding box center [656, 381] width 1232 height 502
